Goal: Find specific page/section: Find specific page/section

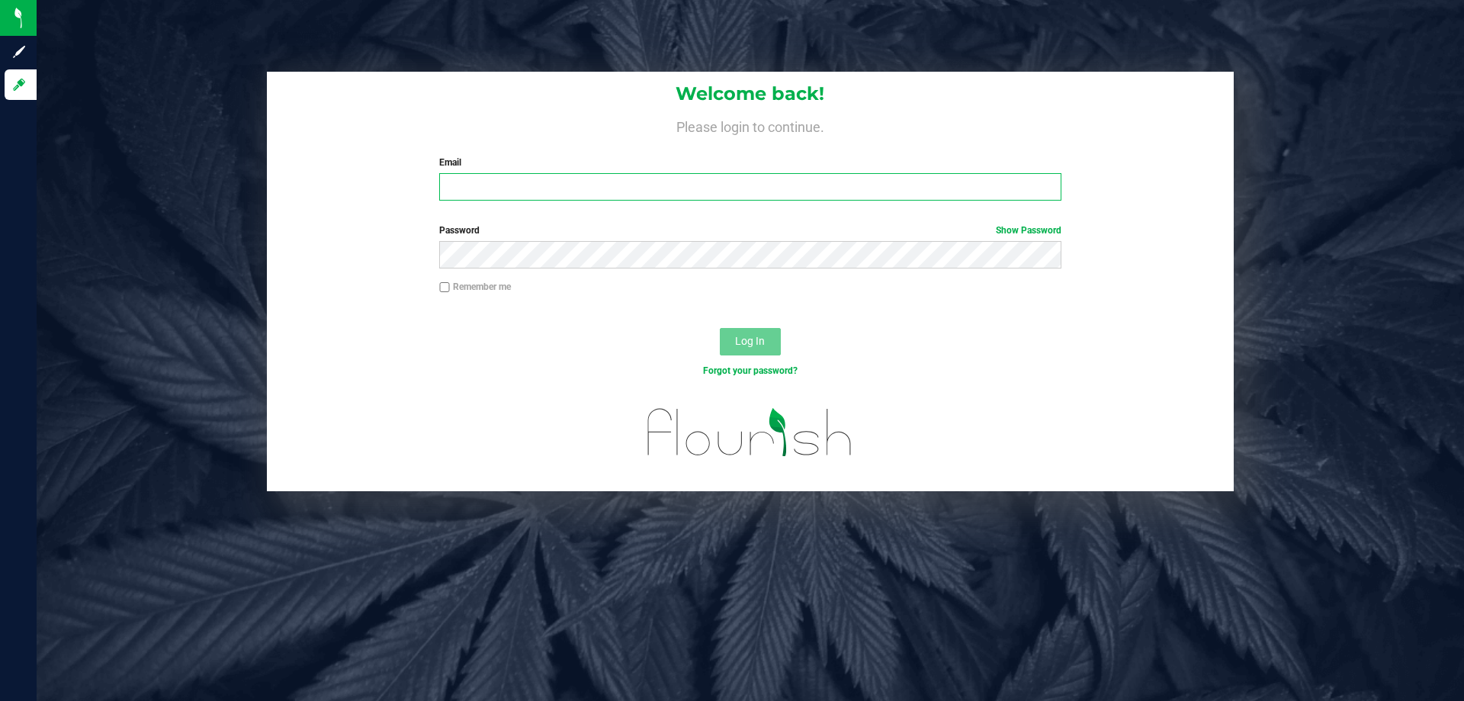
click at [468, 185] on input "Email" at bounding box center [749, 186] width 621 height 27
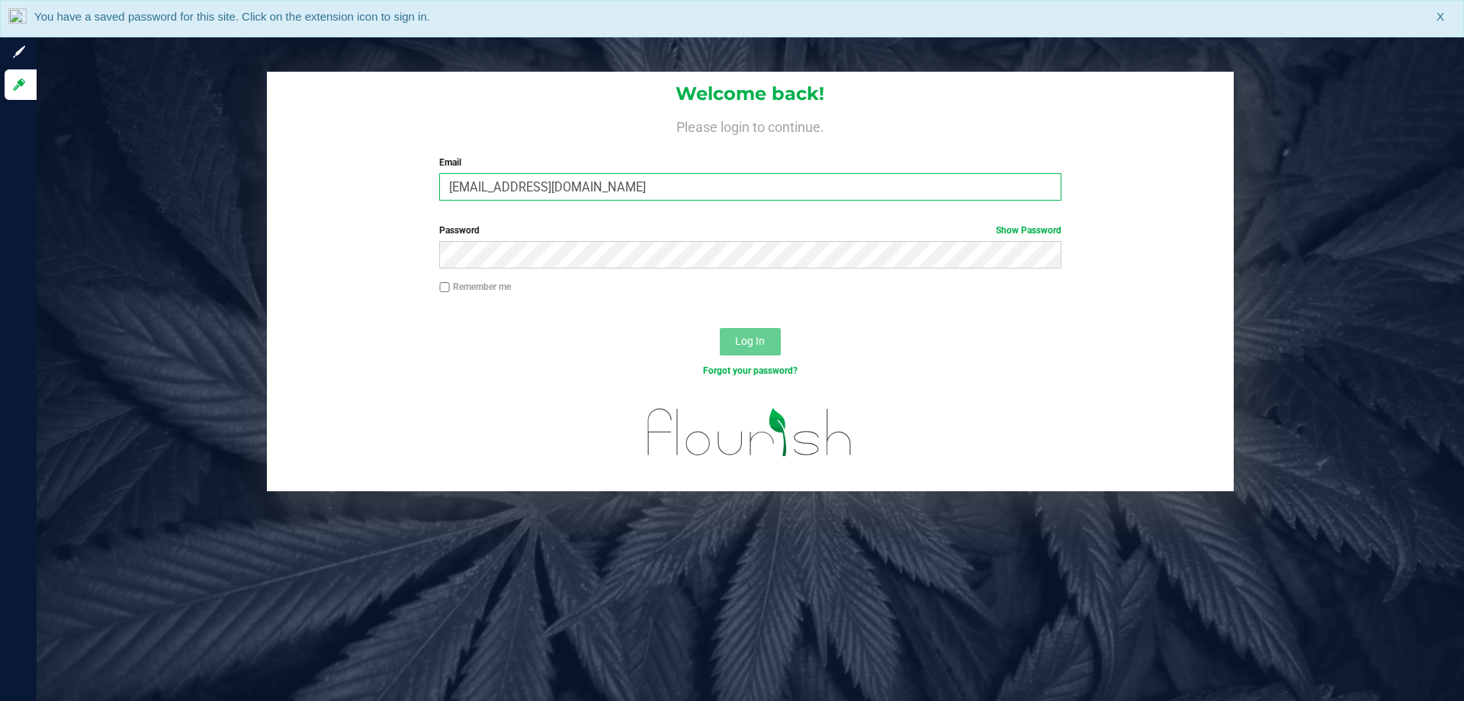
type input "[EMAIL_ADDRESS][DOMAIN_NAME]"
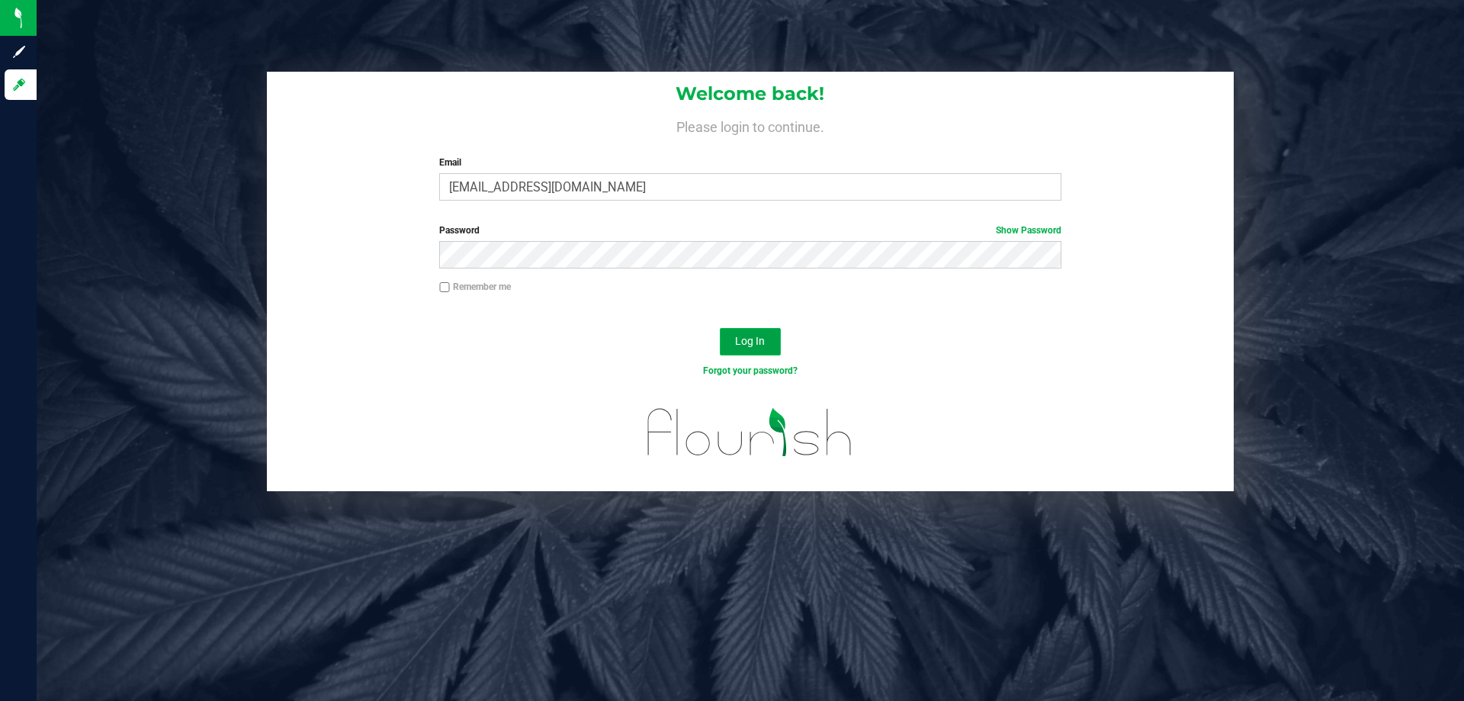
click at [770, 346] on button "Log In" at bounding box center [750, 341] width 61 height 27
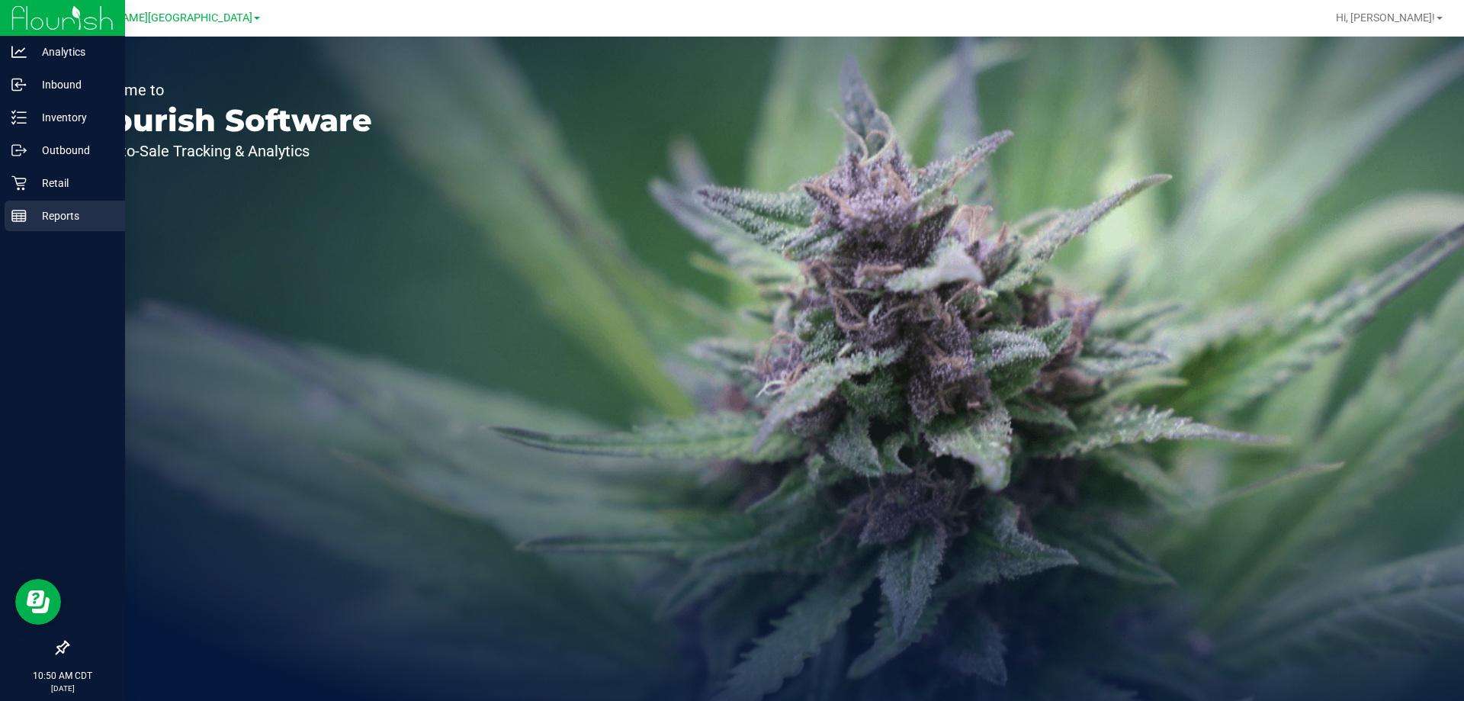
click at [54, 216] on p "Reports" at bounding box center [72, 216] width 91 height 18
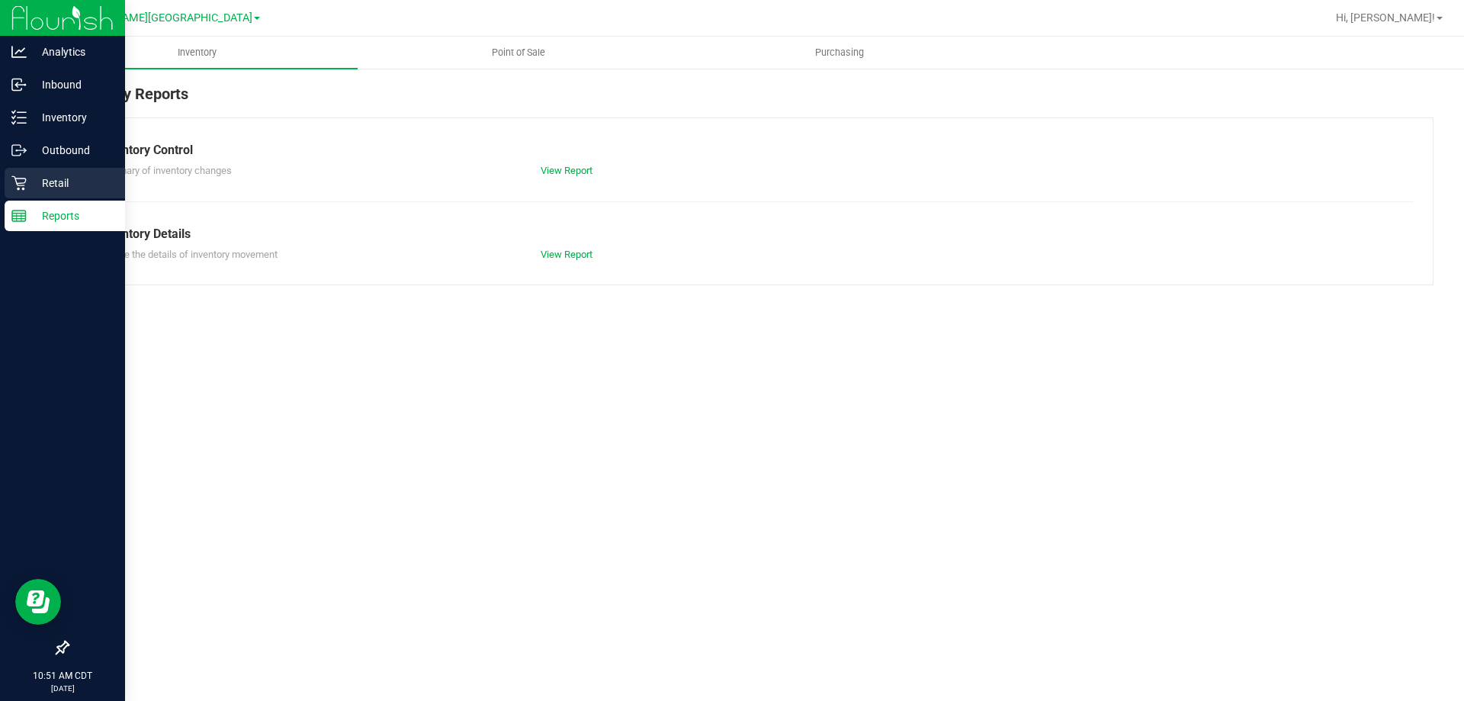
click at [55, 181] on p "Retail" at bounding box center [72, 183] width 91 height 18
